Goal: Information Seeking & Learning: Learn about a topic

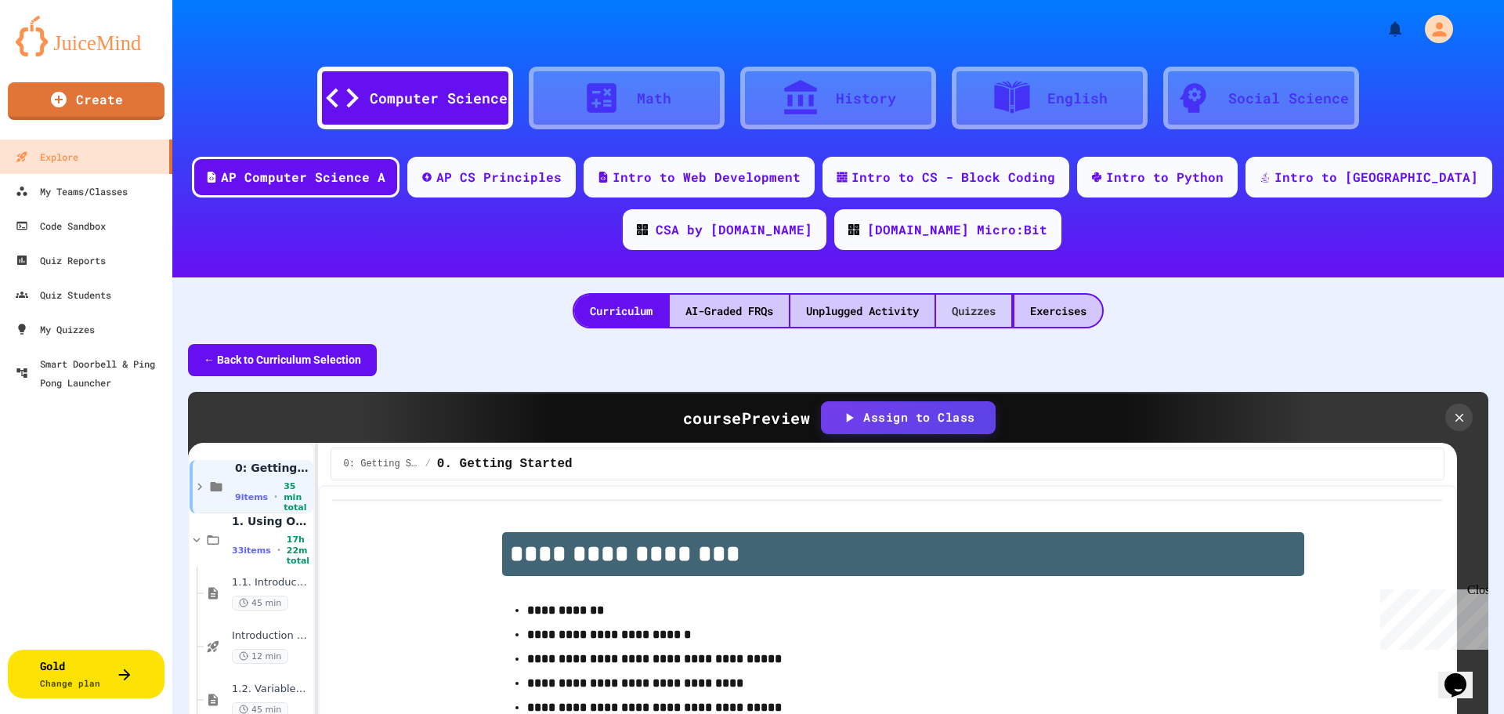
click at [997, 303] on div "Quizzes" at bounding box center [973, 311] width 75 height 32
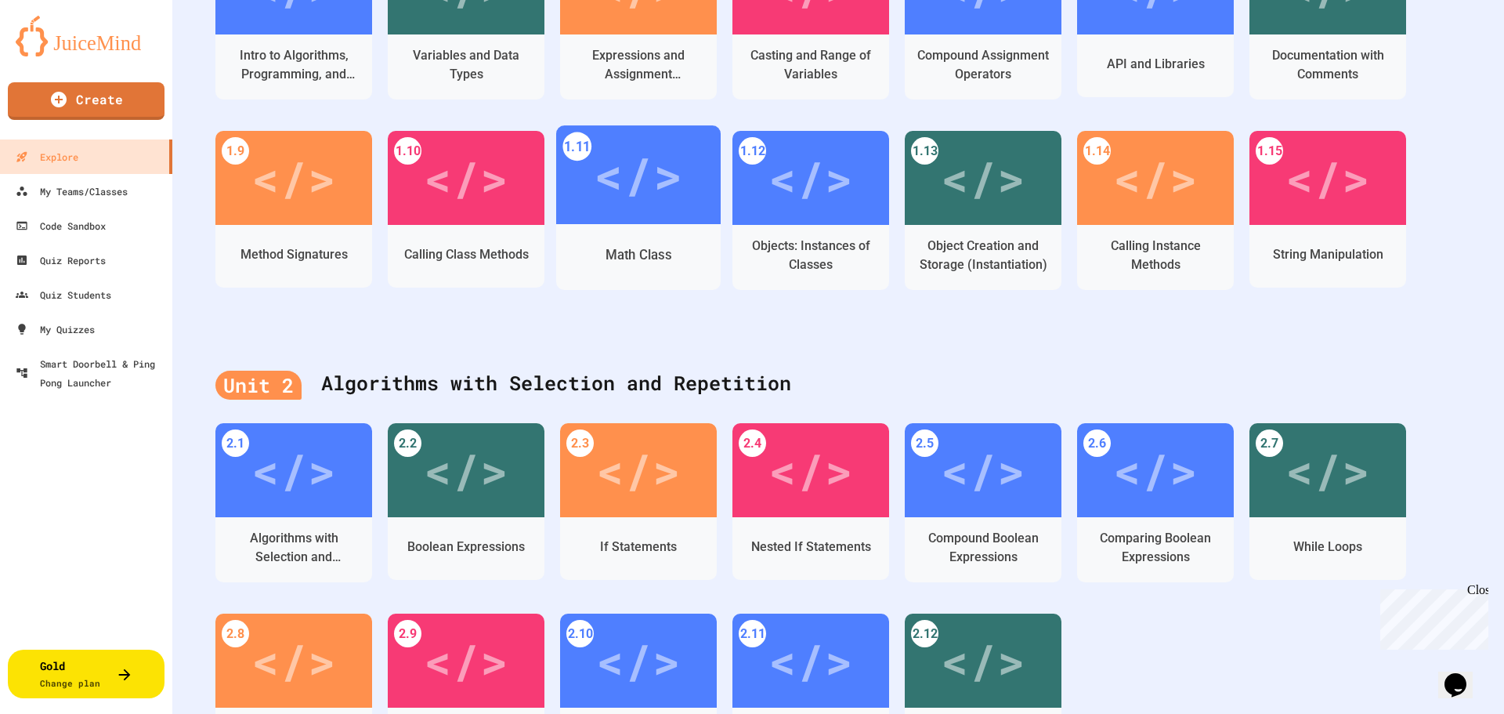
scroll to position [627, 0]
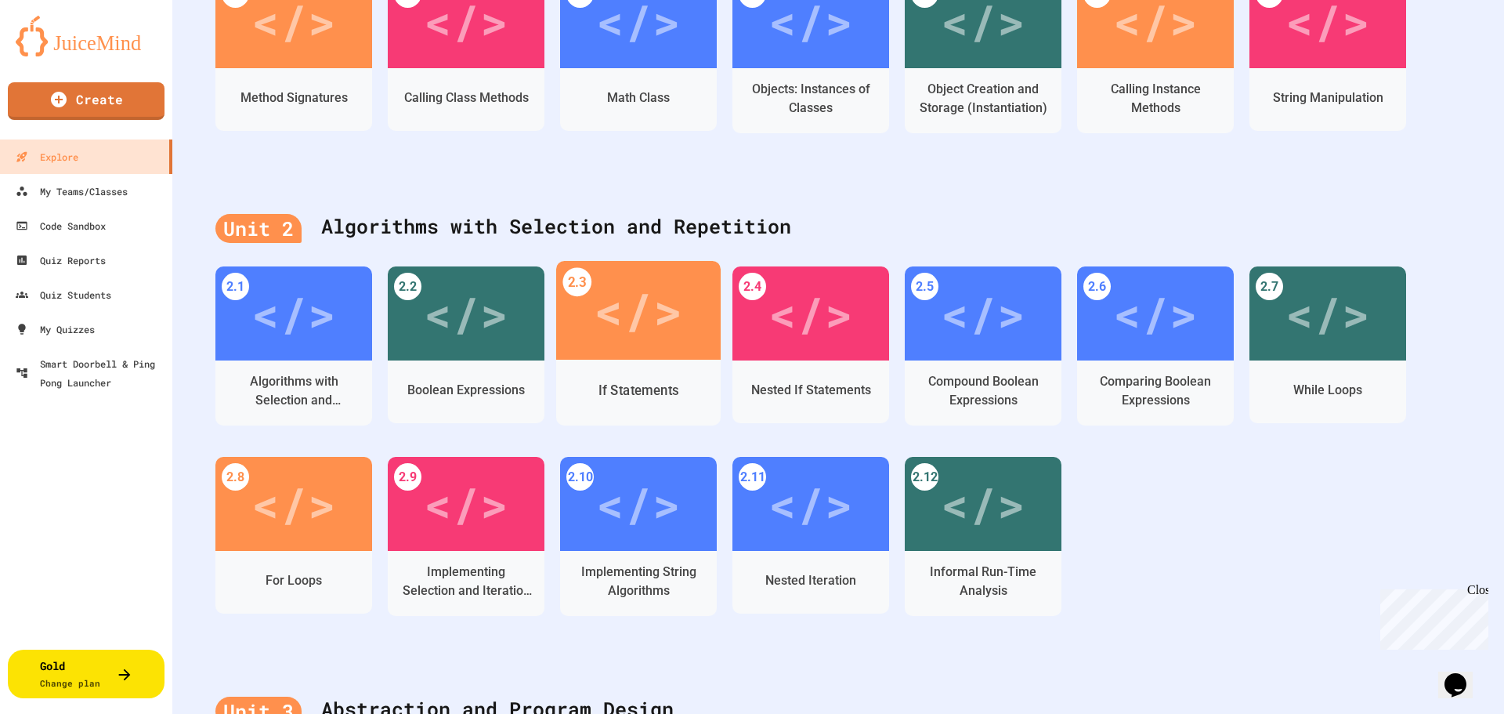
click at [656, 333] on div "</>" at bounding box center [638, 310] width 89 height 74
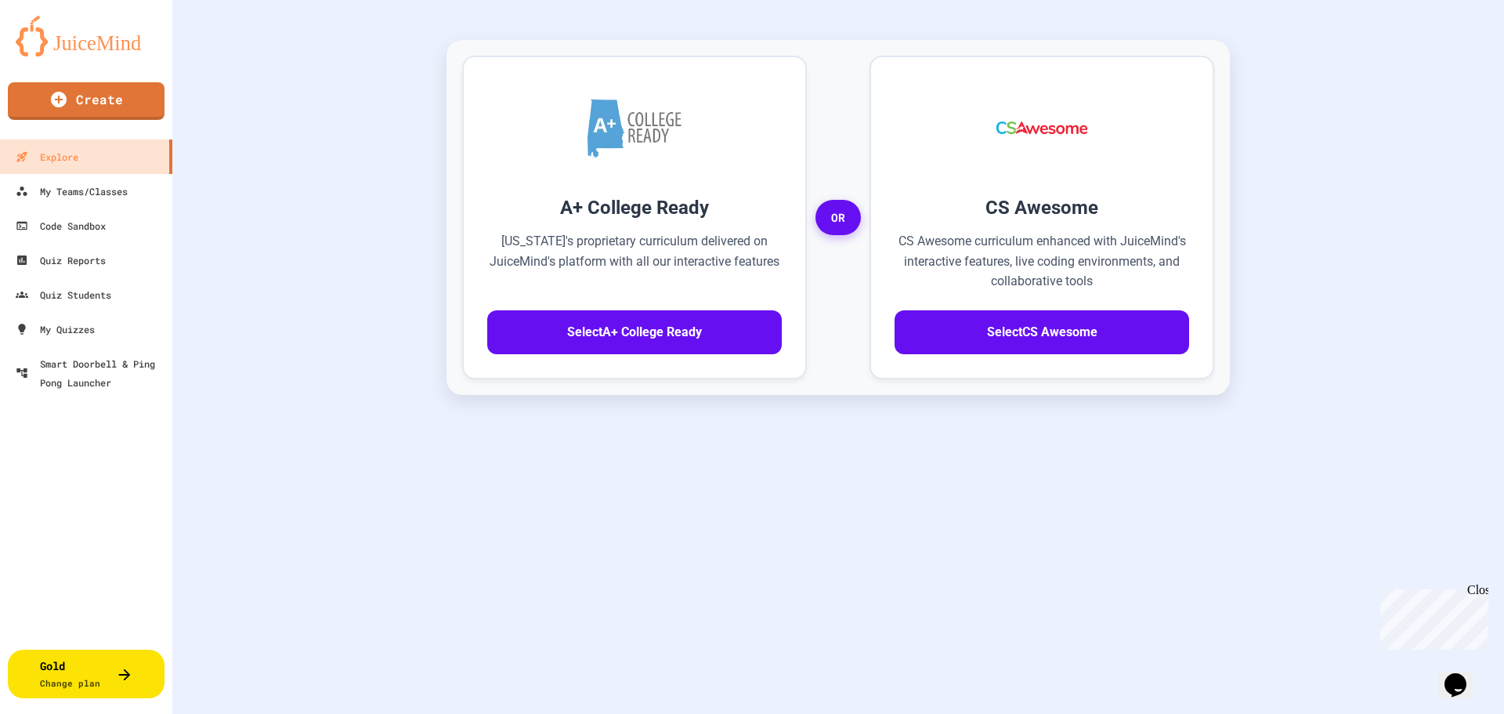
scroll to position [347, 0]
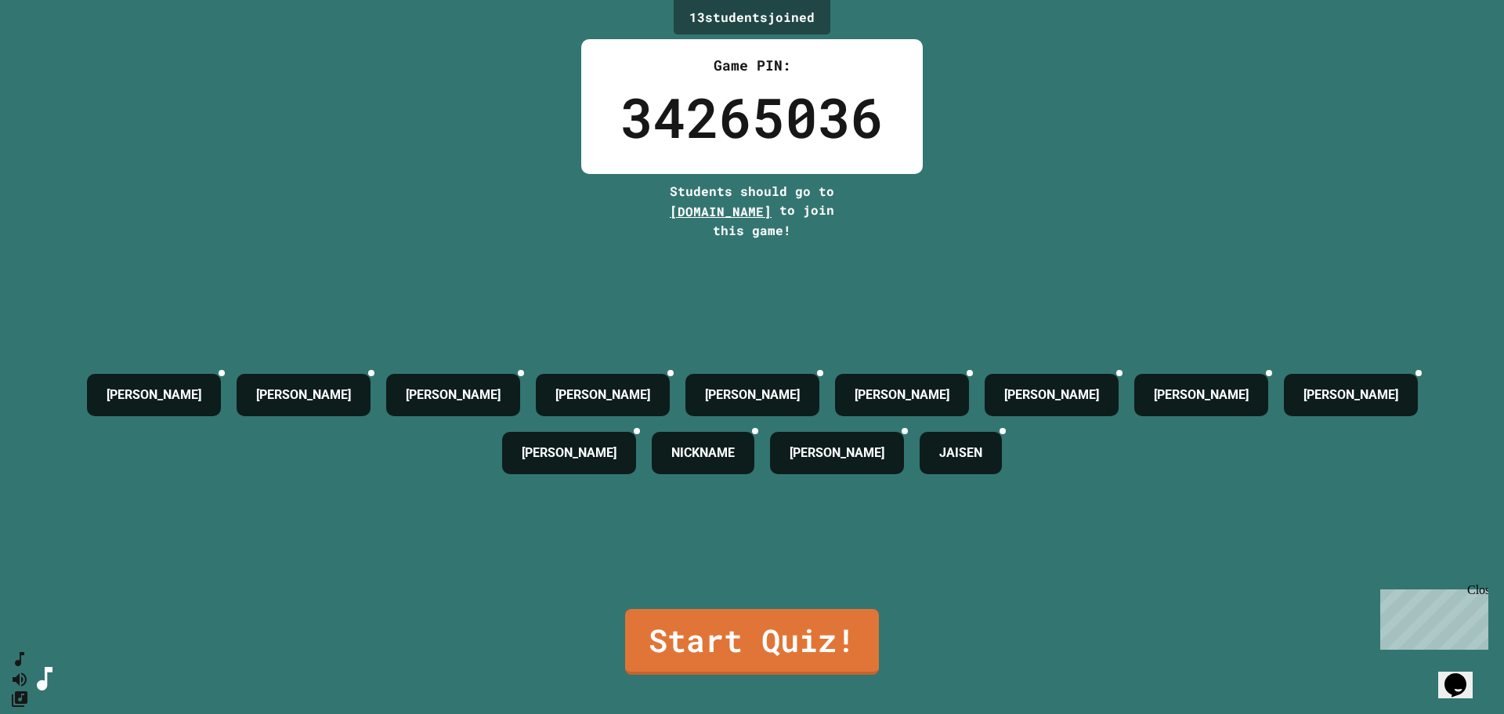
click at [729, 620] on link "Start Quiz!" at bounding box center [752, 642] width 254 height 66
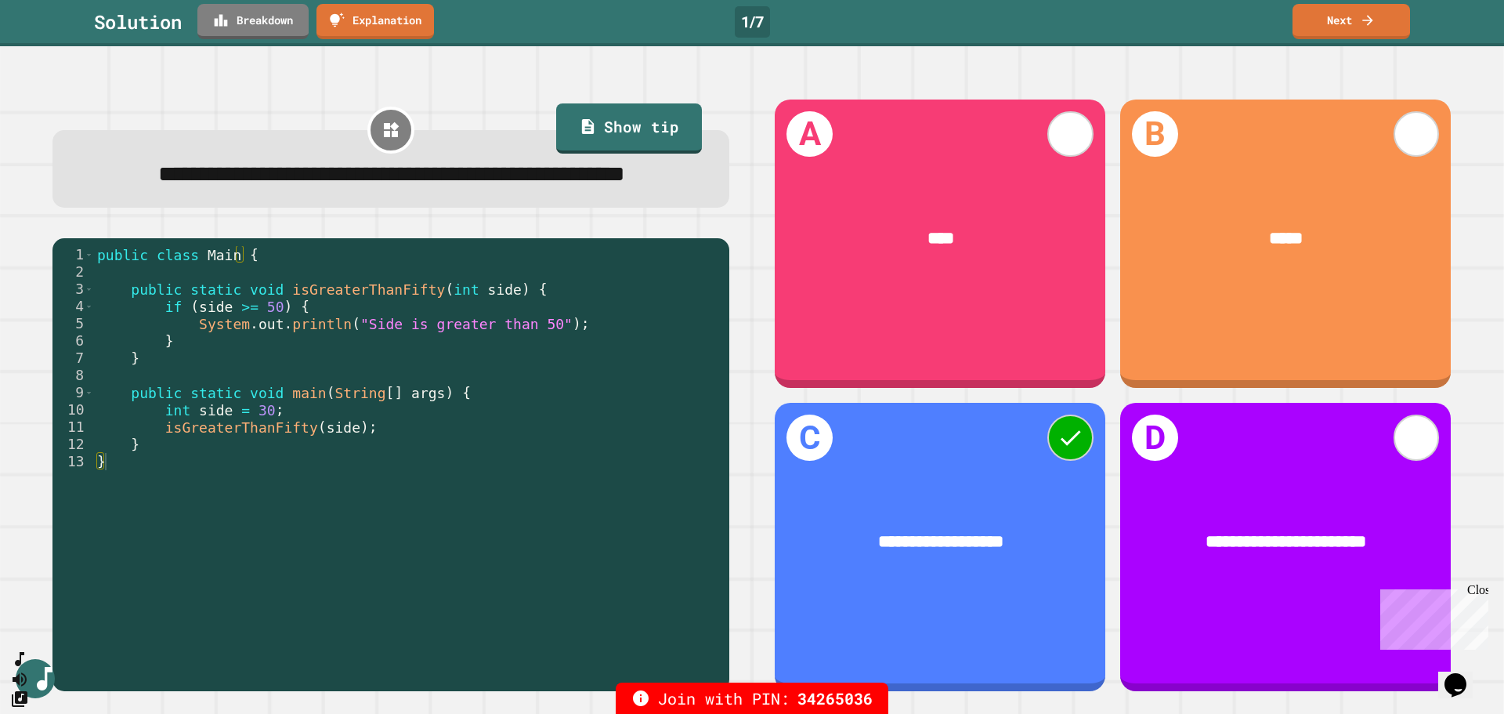
click at [263, 21] on link "Breakdown" at bounding box center [252, 21] width 111 height 35
click at [1358, 30] on link "Next" at bounding box center [1352, 21] width 118 height 35
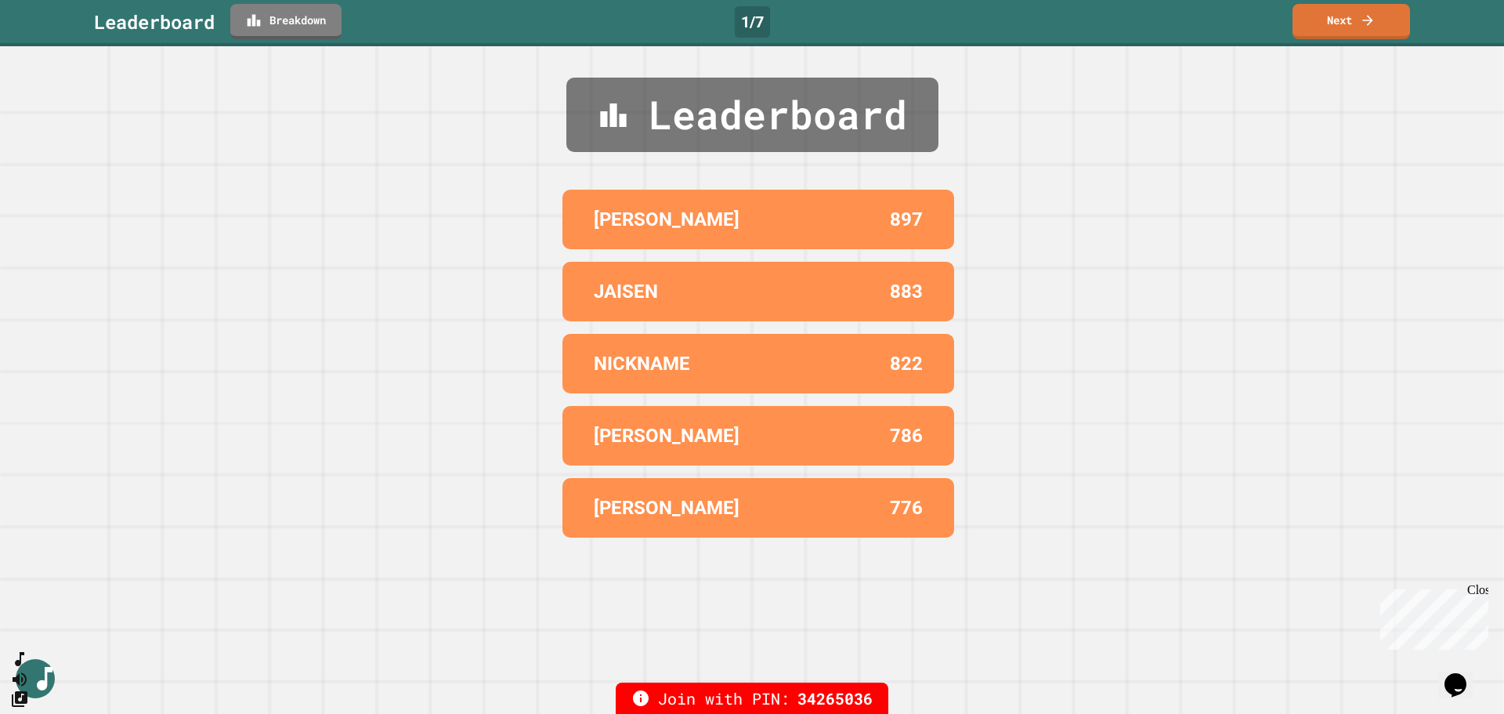
click at [1376, 17] on link "Next" at bounding box center [1352, 21] width 118 height 35
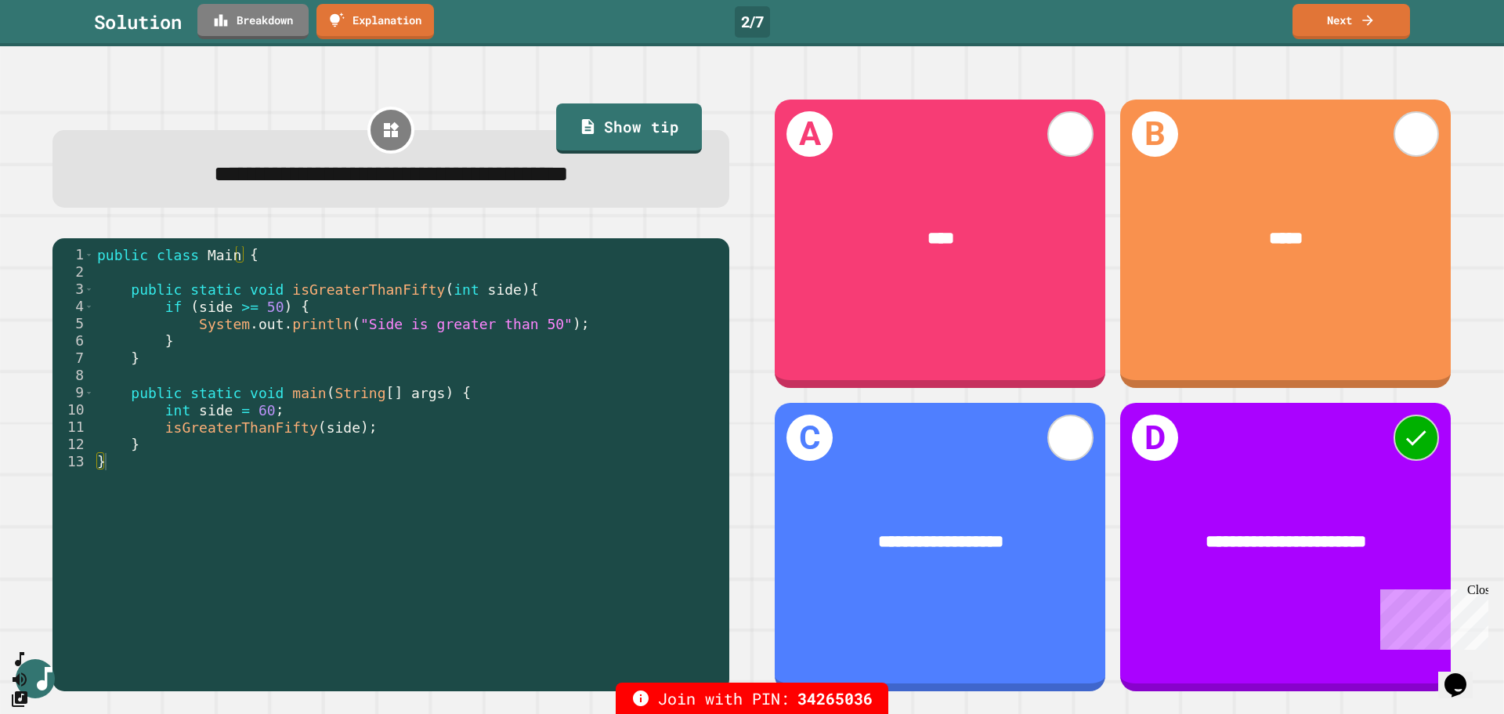
click at [287, 18] on link "Breakdown" at bounding box center [252, 21] width 111 height 35
click at [1343, 22] on link "Next" at bounding box center [1352, 21] width 118 height 35
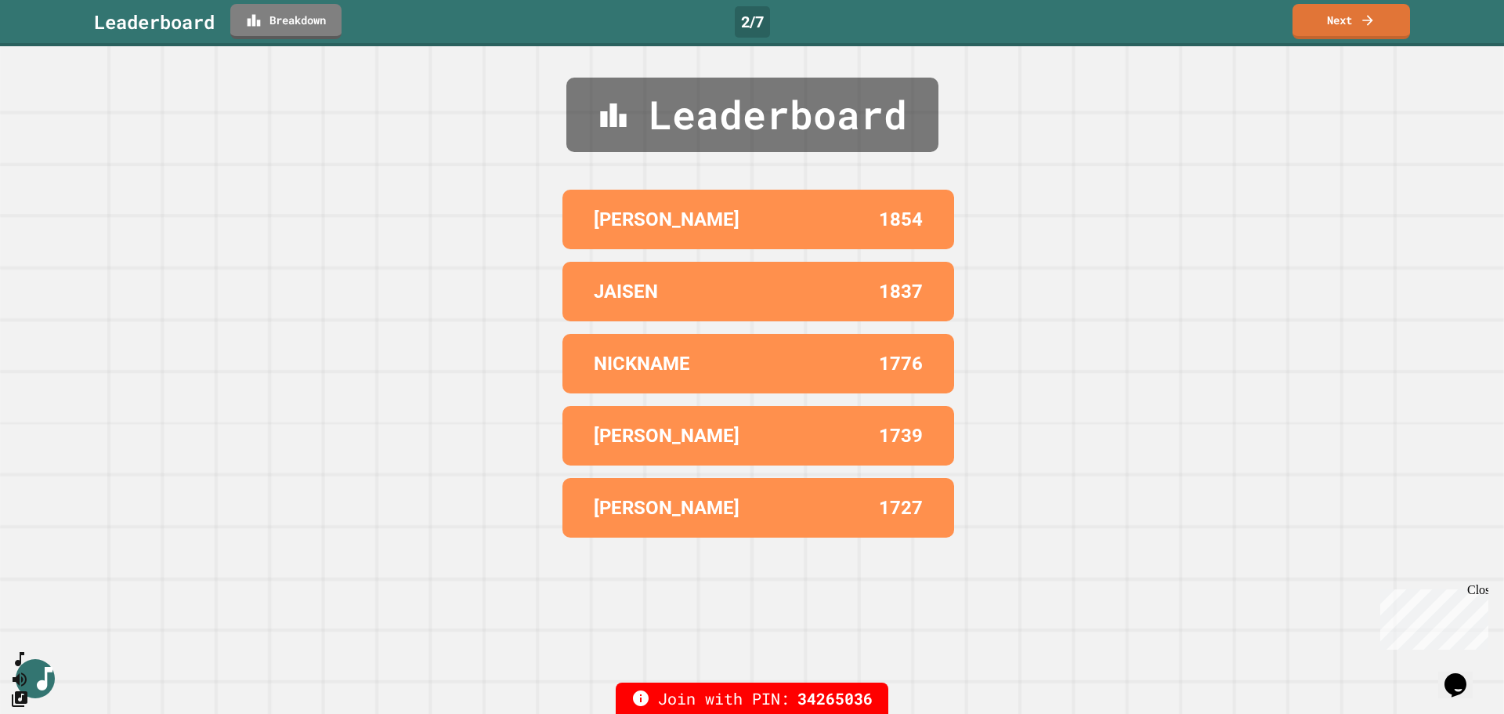
click at [1373, 28] on link "Next" at bounding box center [1352, 21] width 118 height 35
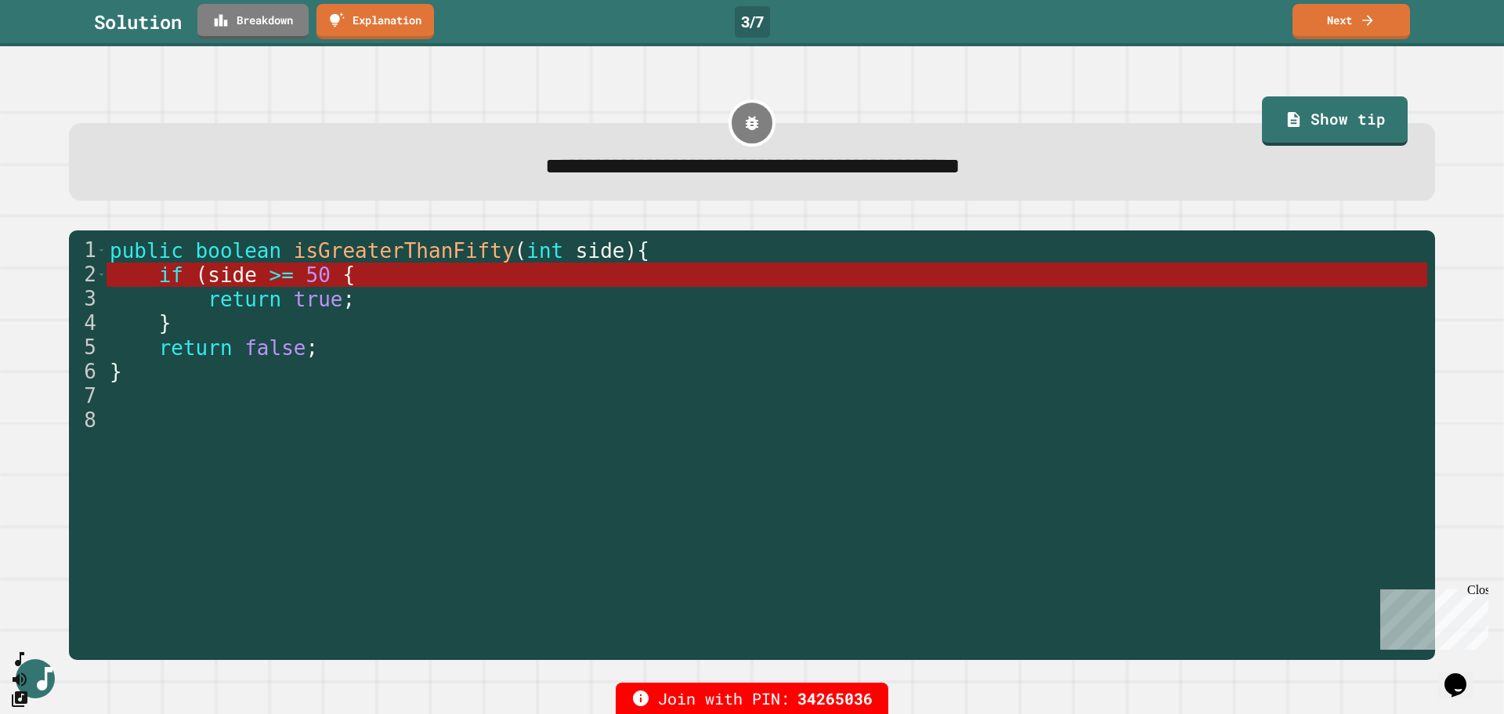
click at [259, 24] on link "Breakdown" at bounding box center [252, 21] width 111 height 35
click at [1373, 25] on icon at bounding box center [1368, 21] width 16 height 16
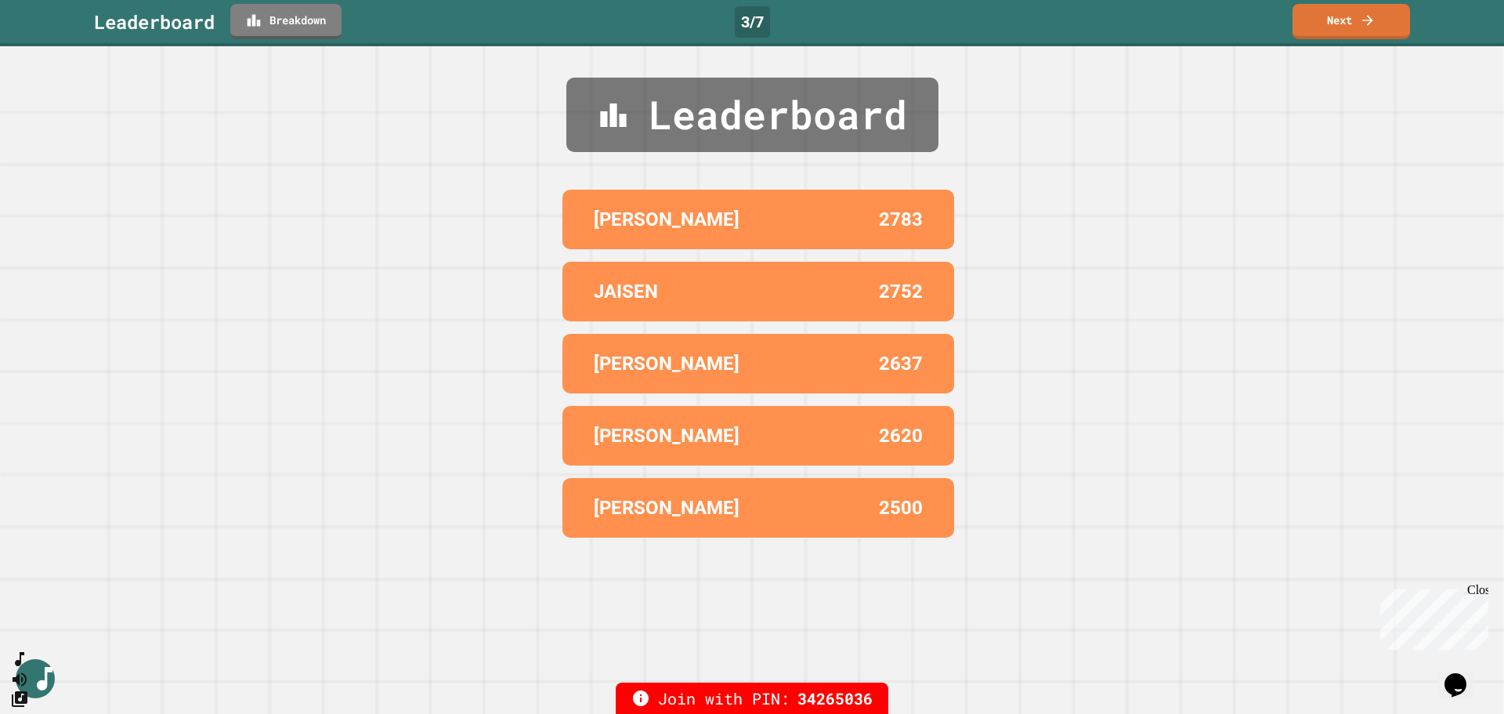
click at [1385, 31] on link "Next" at bounding box center [1352, 21] width 118 height 35
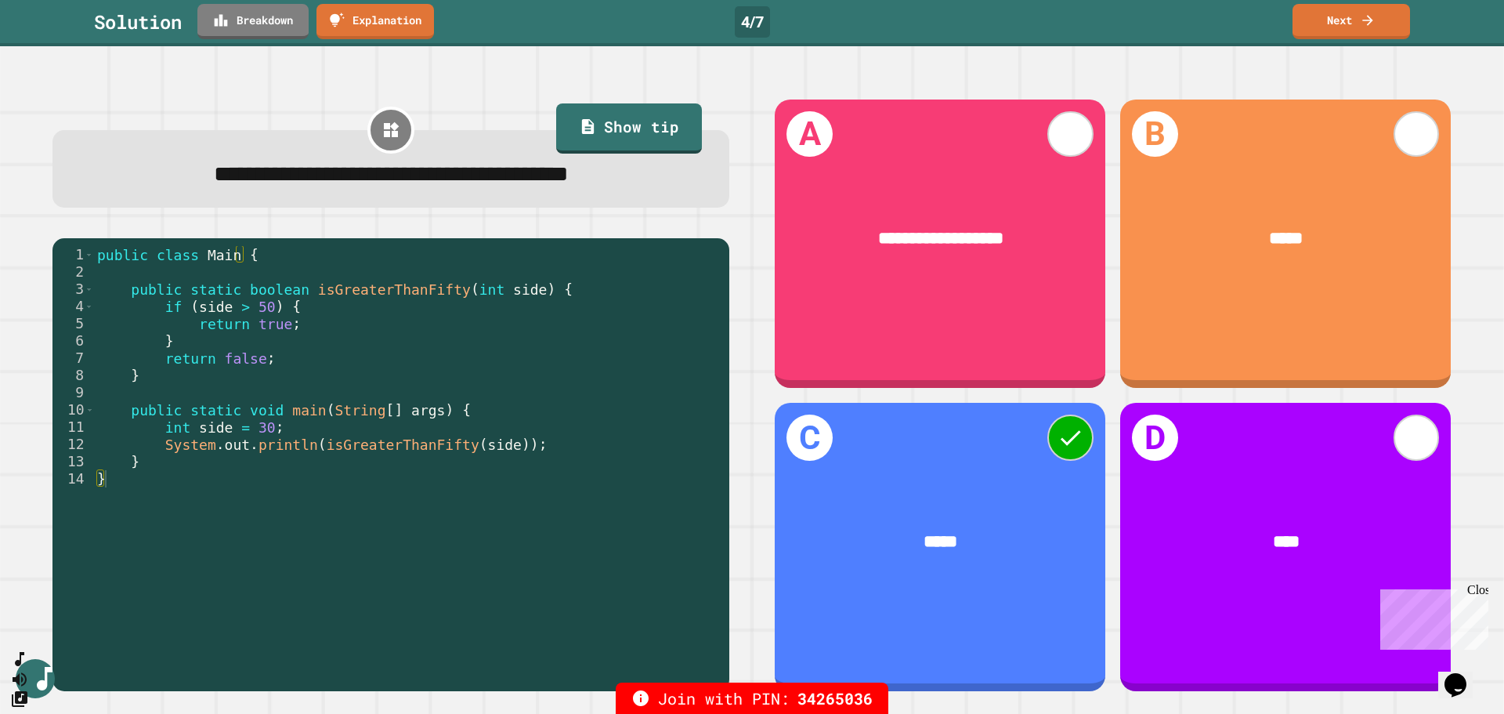
click at [274, 31] on link "Breakdown" at bounding box center [252, 21] width 111 height 35
click at [1362, 25] on icon at bounding box center [1368, 21] width 16 height 16
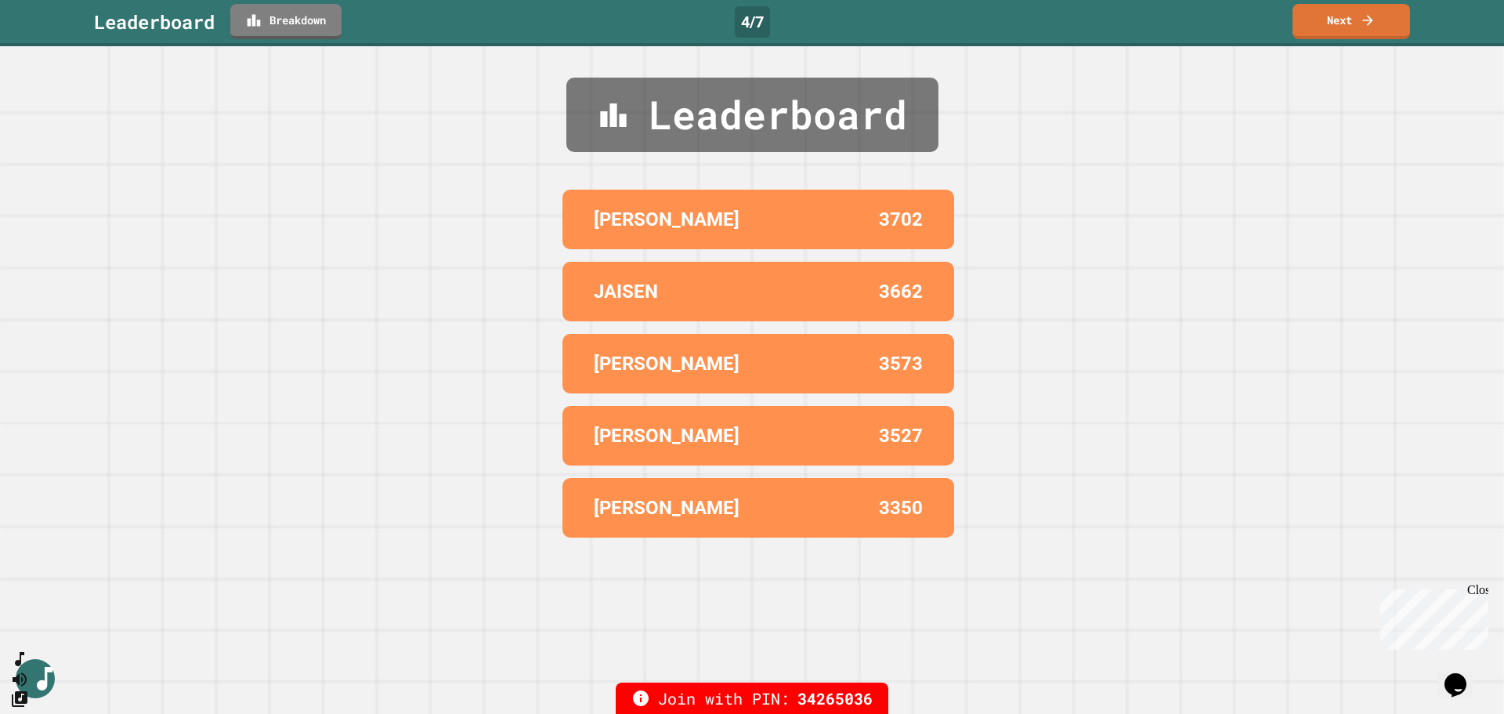
click at [1378, 25] on link "Next" at bounding box center [1352, 21] width 118 height 35
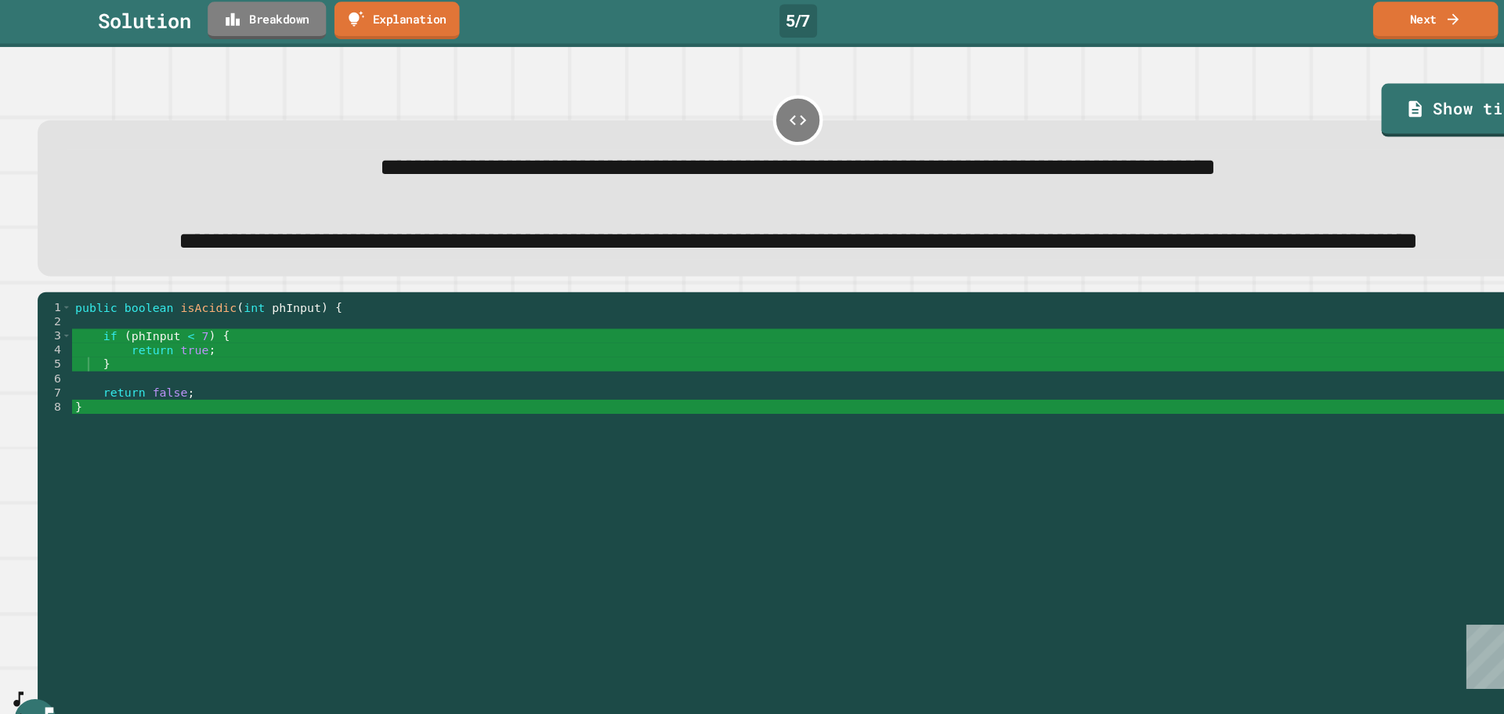
click at [234, 31] on link "Breakdown" at bounding box center [252, 21] width 111 height 35
click at [1343, 31] on link "Next" at bounding box center [1352, 21] width 118 height 35
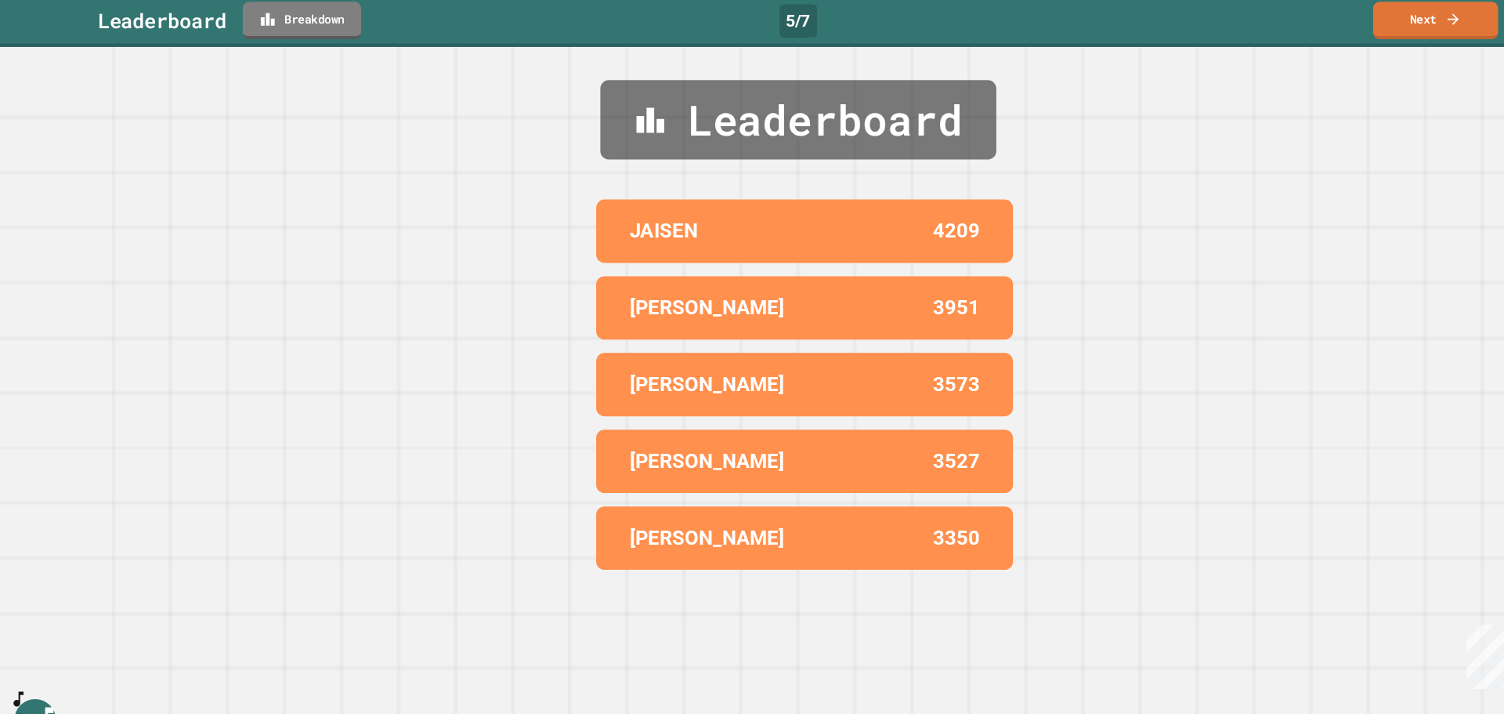
click at [1354, 33] on link "Next" at bounding box center [1352, 21] width 118 height 35
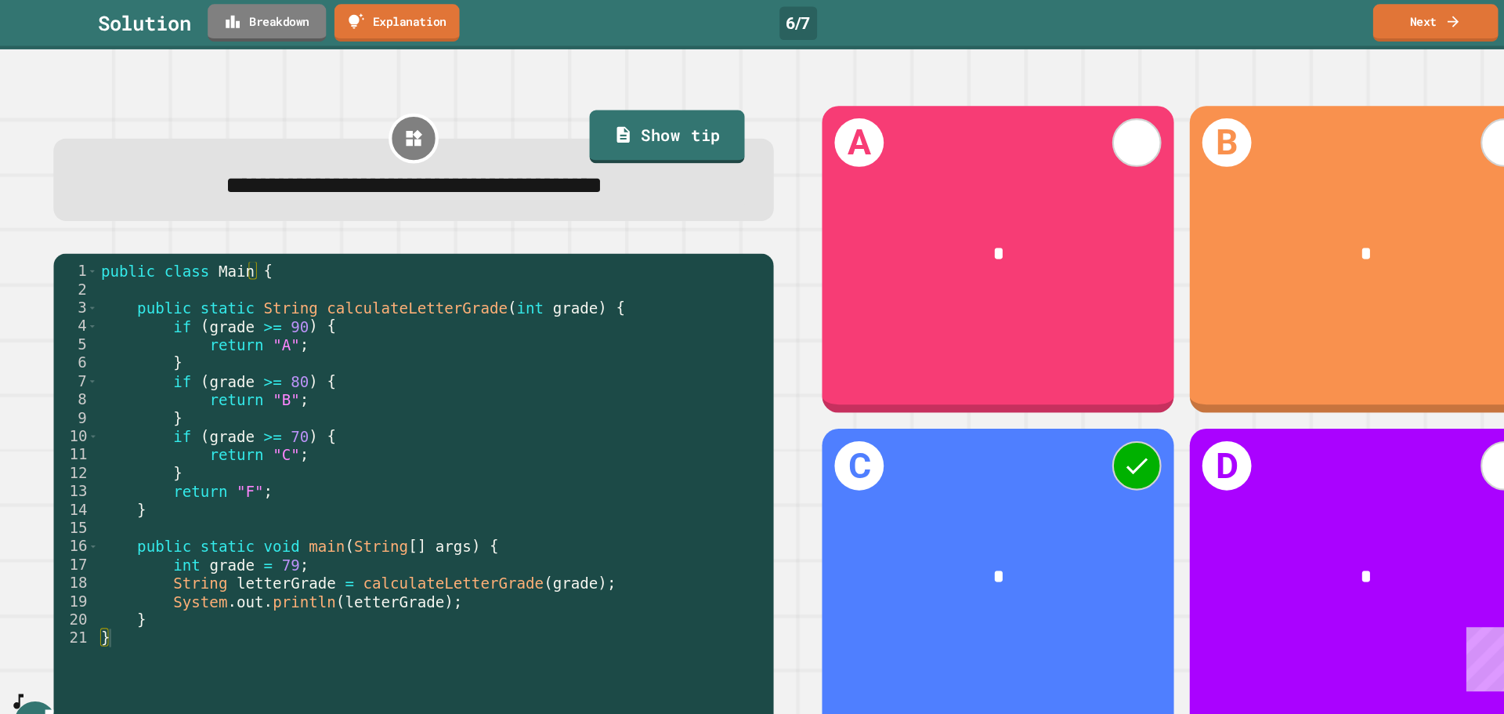
click at [263, 21] on link "Breakdown" at bounding box center [252, 21] width 111 height 35
click at [1355, 28] on link "Next" at bounding box center [1352, 21] width 118 height 35
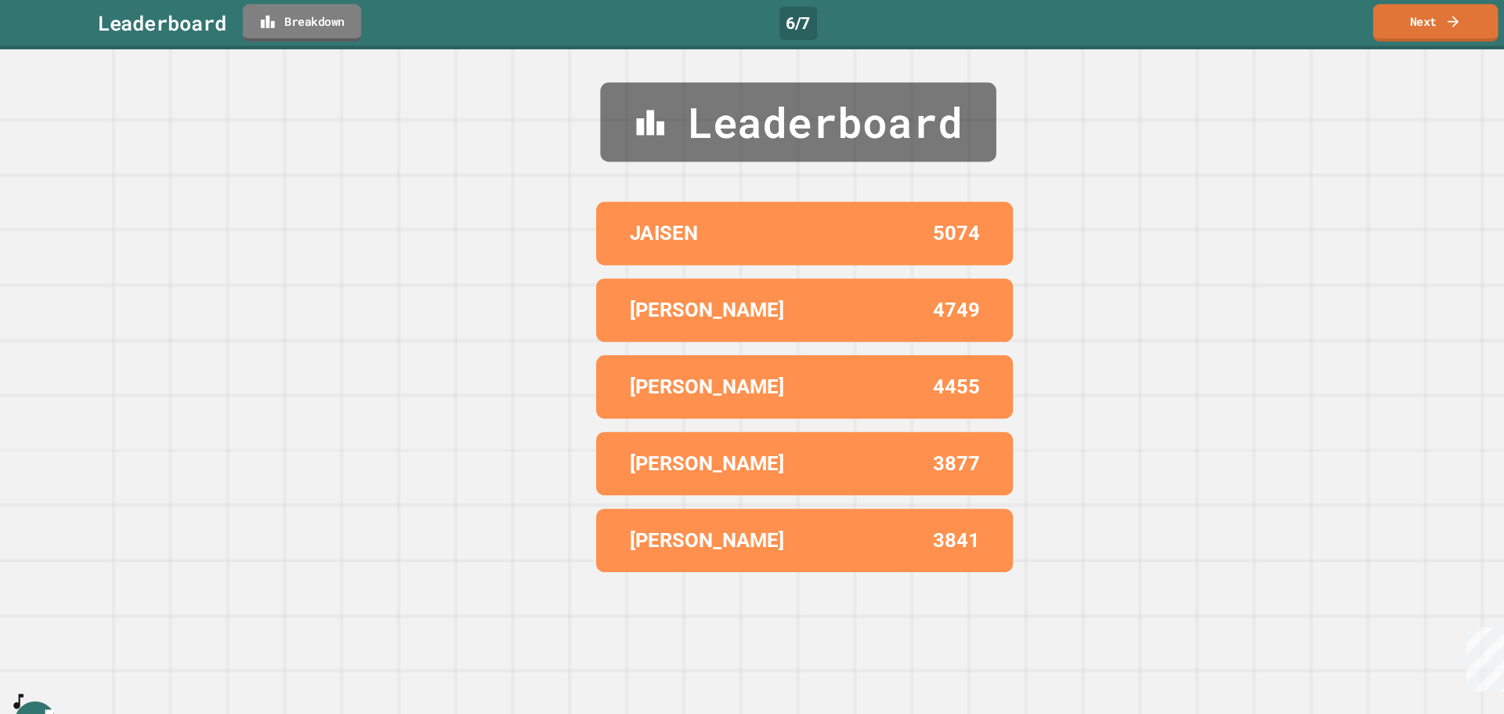
click at [1373, 20] on icon at bounding box center [1367, 20] width 10 height 10
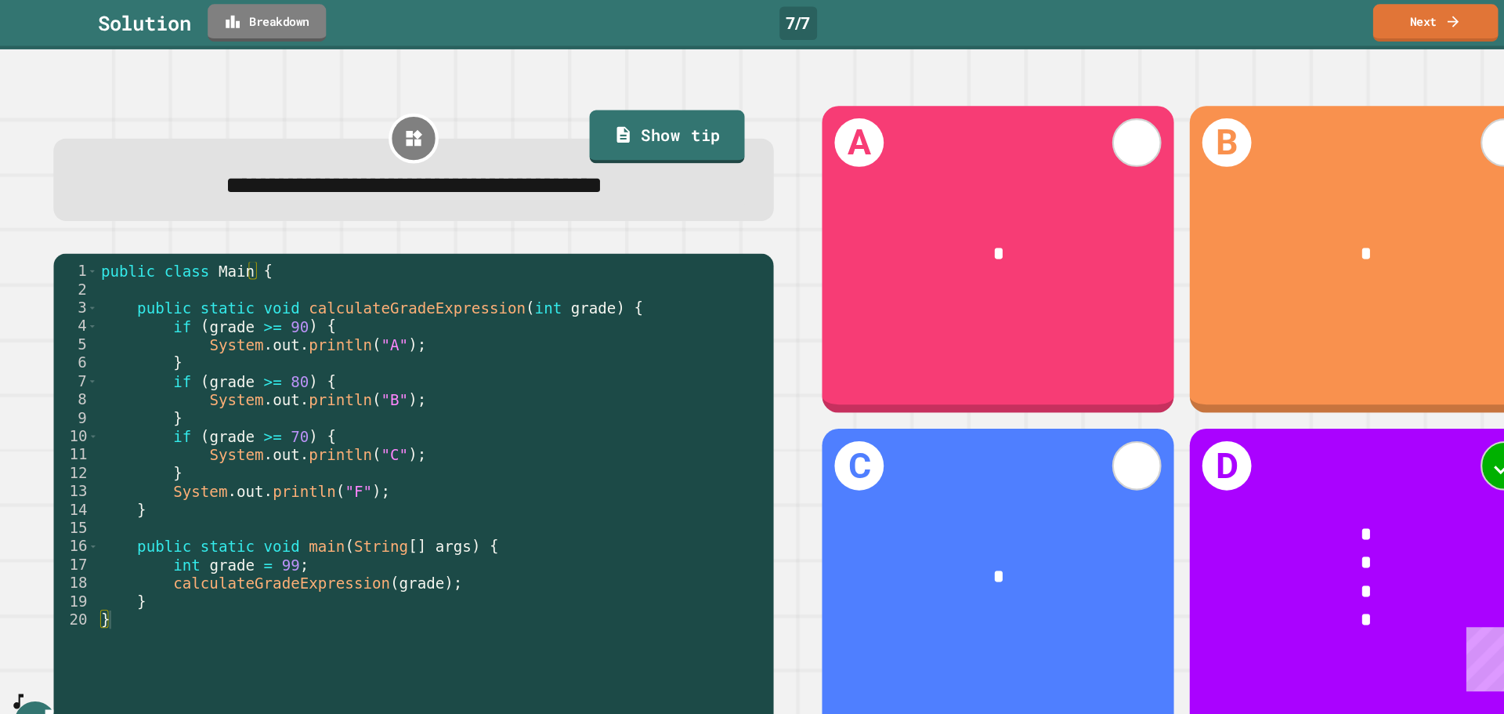
click at [268, 30] on link "Breakdown" at bounding box center [252, 21] width 111 height 35
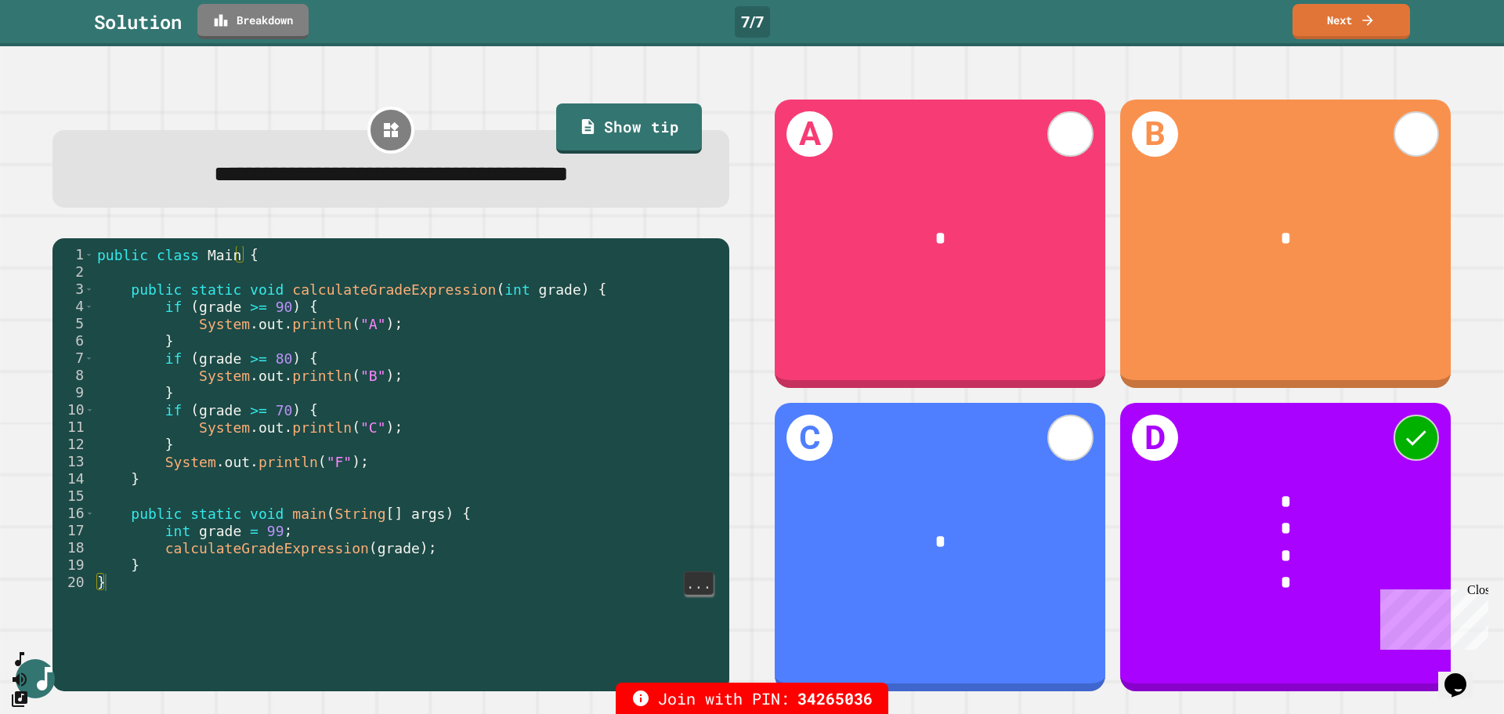
click at [1367, 29] on link "Next" at bounding box center [1352, 21] width 118 height 35
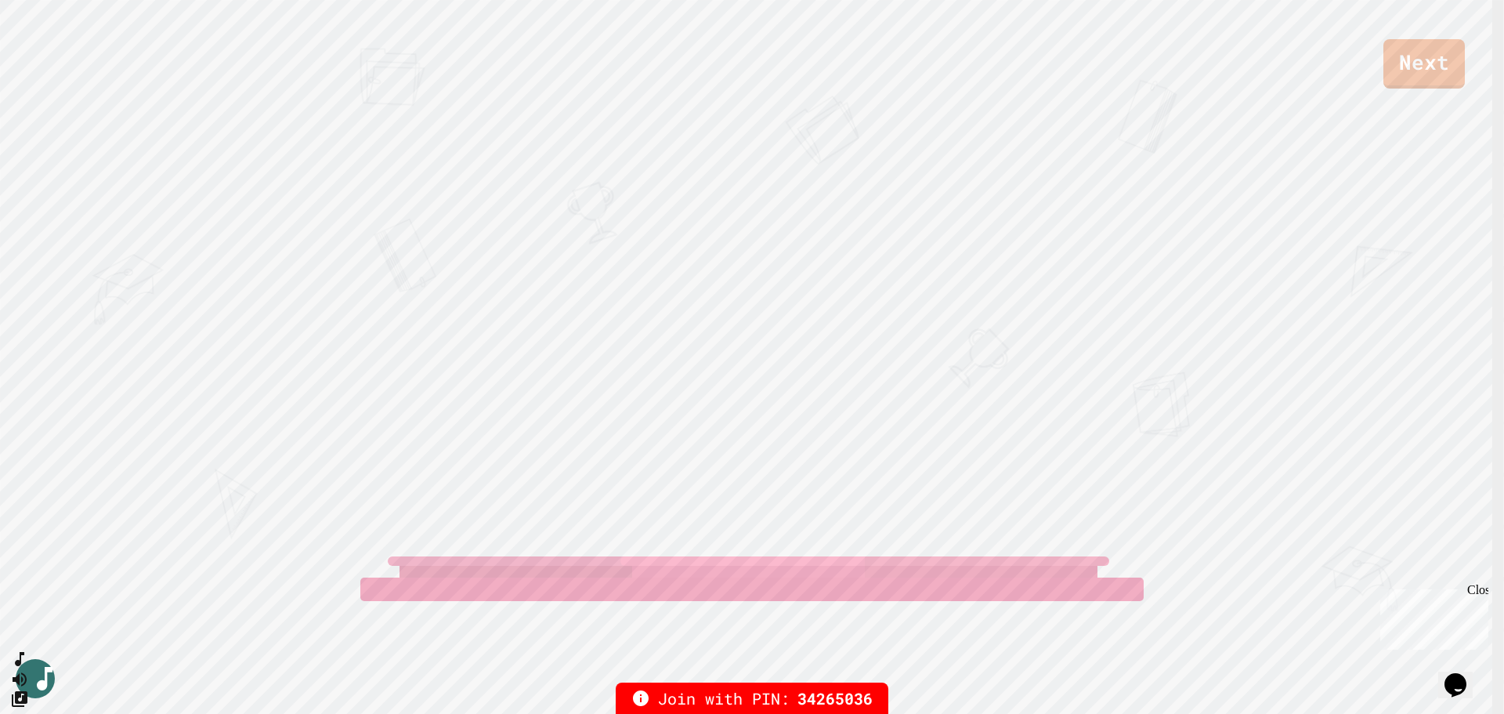
click at [1424, 74] on link "Next" at bounding box center [1423, 63] width 81 height 49
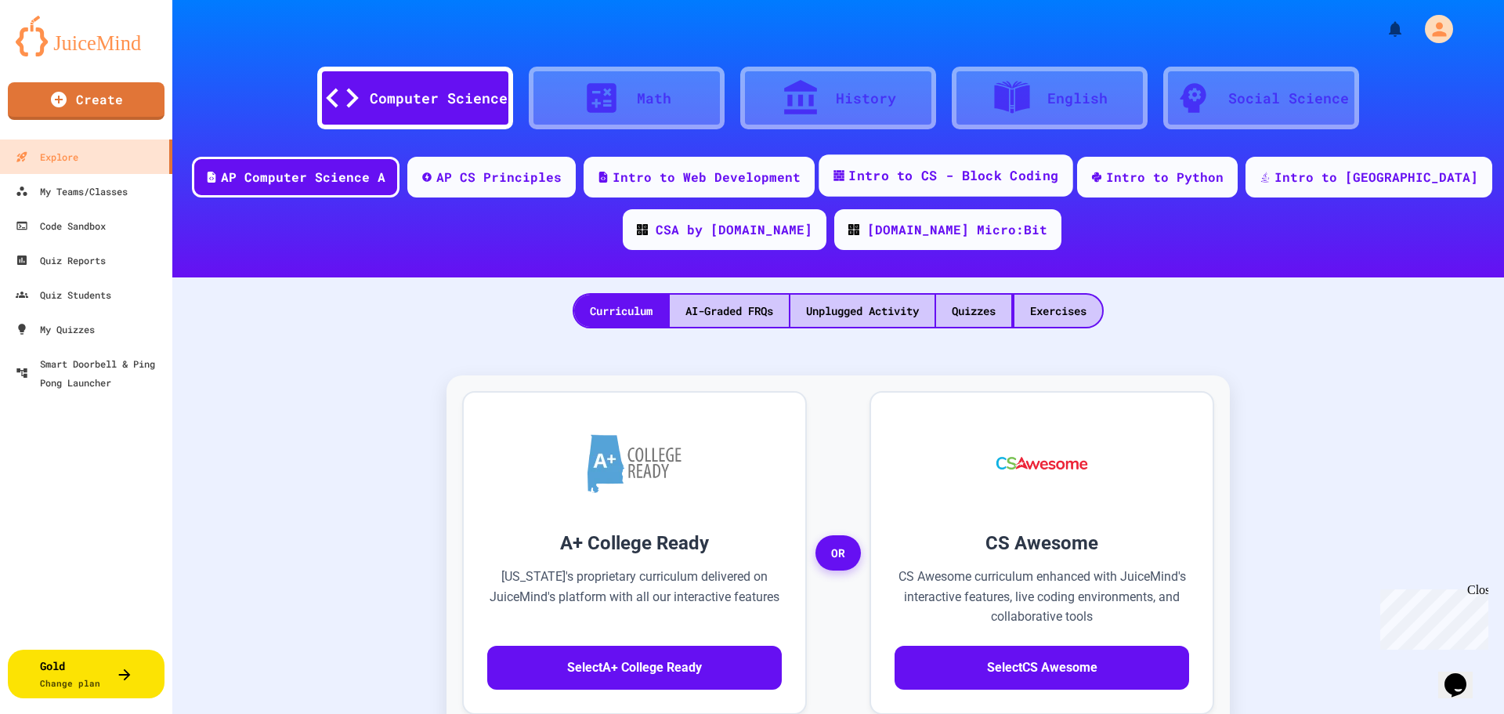
click at [1026, 161] on div "Intro to CS - Block Coding" at bounding box center [946, 175] width 254 height 42
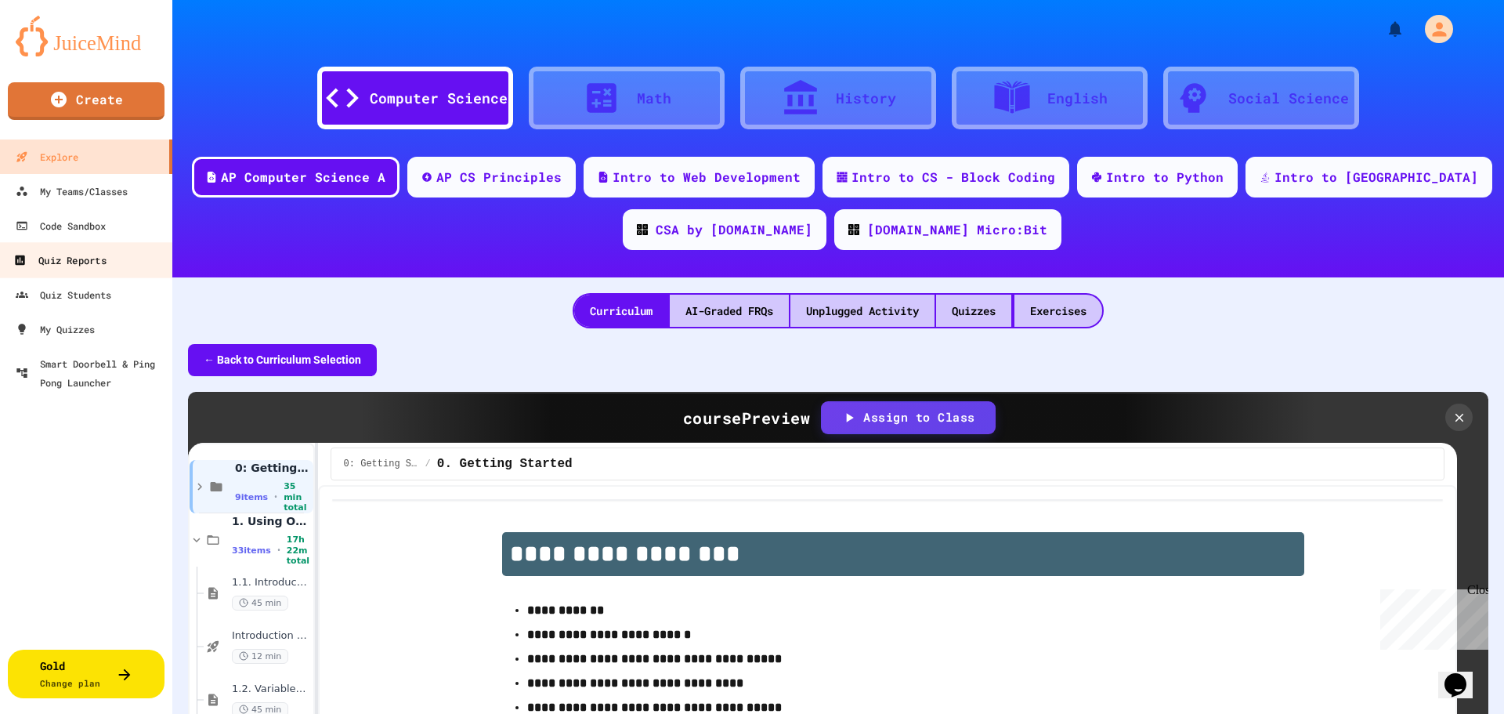
click at [77, 259] on div "Quiz Reports" at bounding box center [59, 261] width 92 height 20
